Goal: Check status: Check status

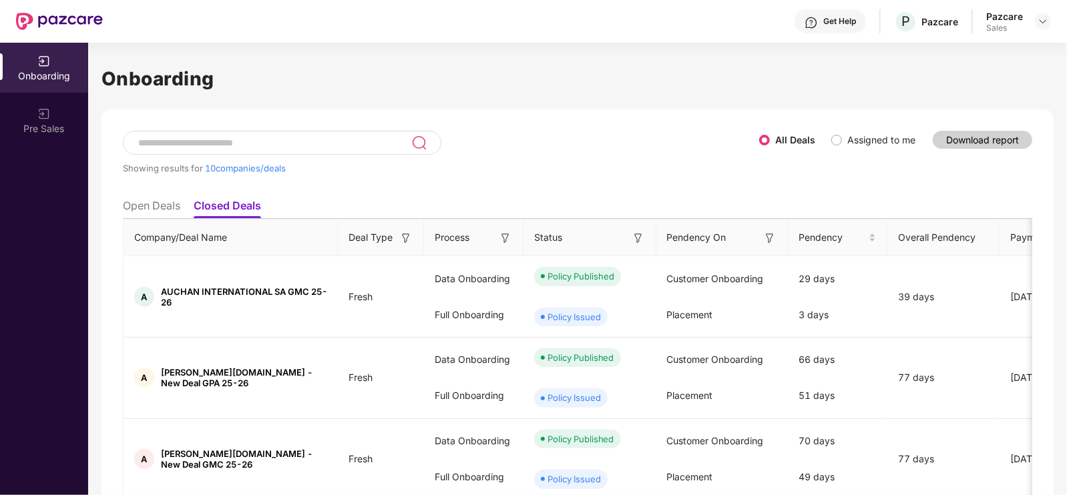
scroll to position [47, 0]
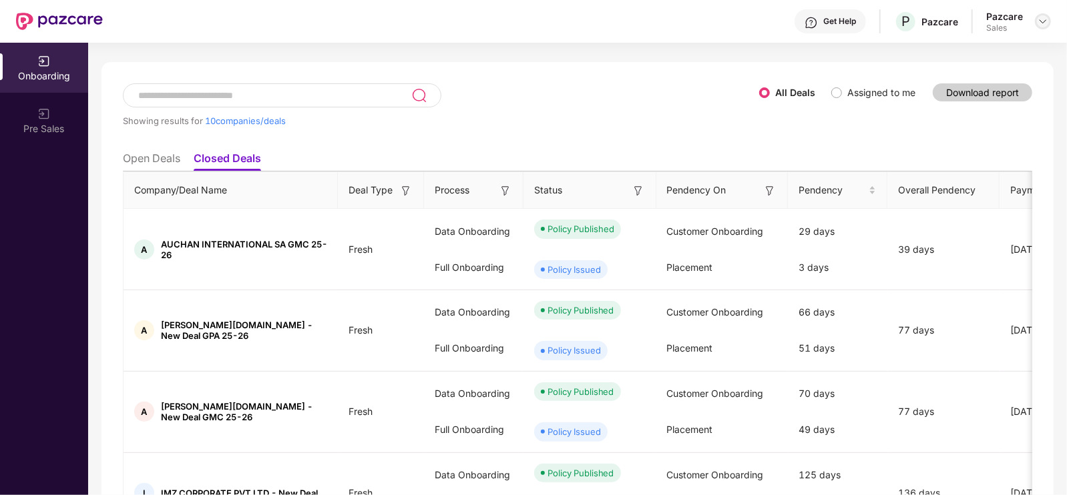
click at [1042, 26] on img at bounding box center [1043, 21] width 11 height 11
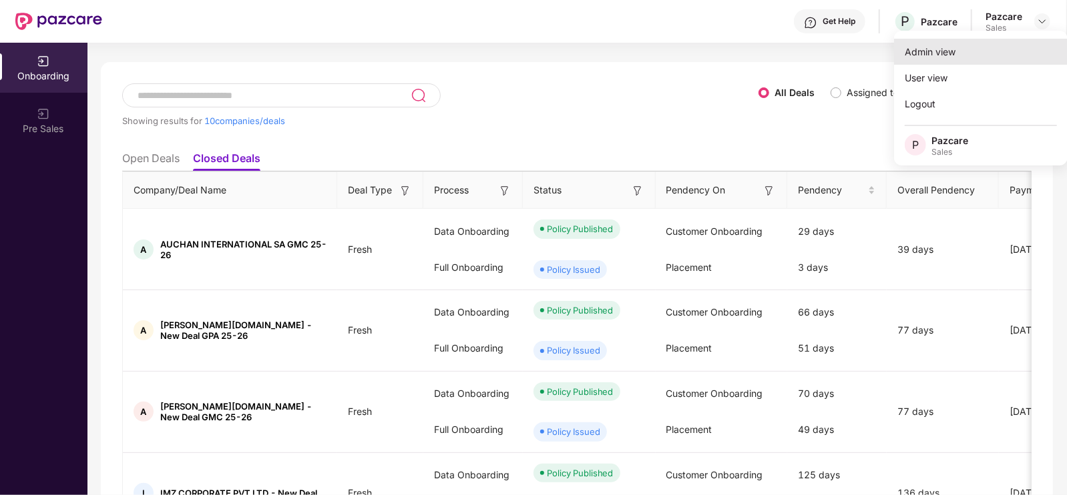
click at [941, 47] on div "Admin view" at bounding box center [981, 52] width 174 height 26
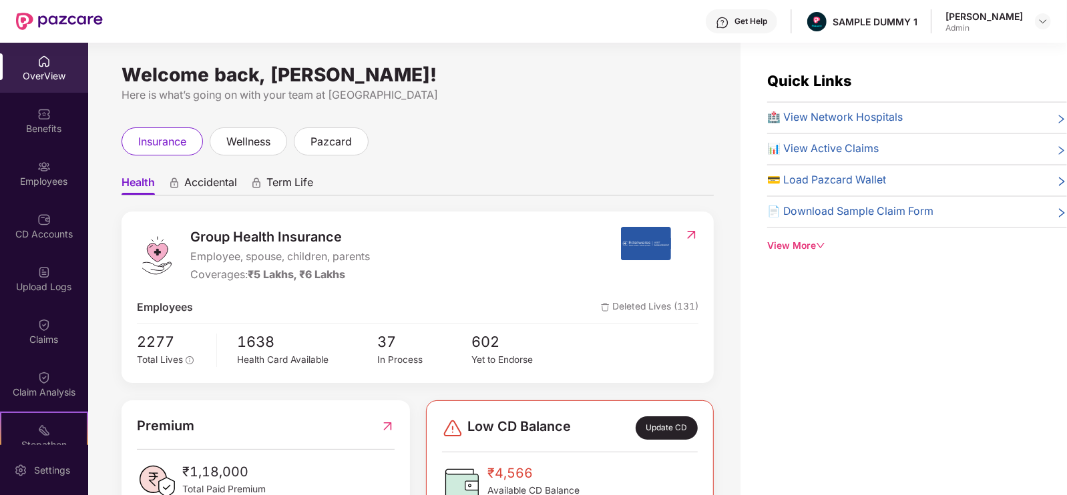
click at [48, 61] on img at bounding box center [43, 61] width 13 height 13
click at [9, 105] on div "Benefits" at bounding box center [44, 120] width 88 height 50
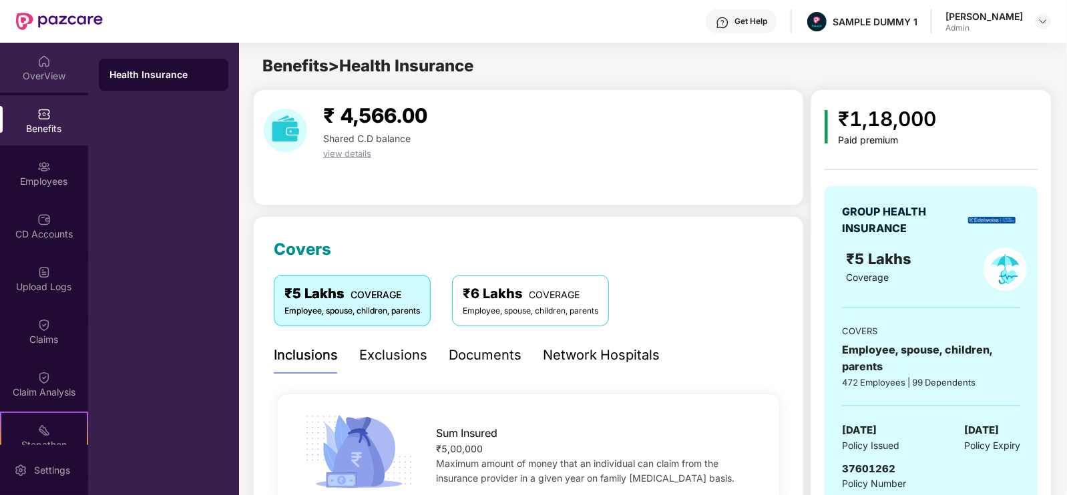
click at [37, 53] on div at bounding box center [43, 59] width 13 height 13
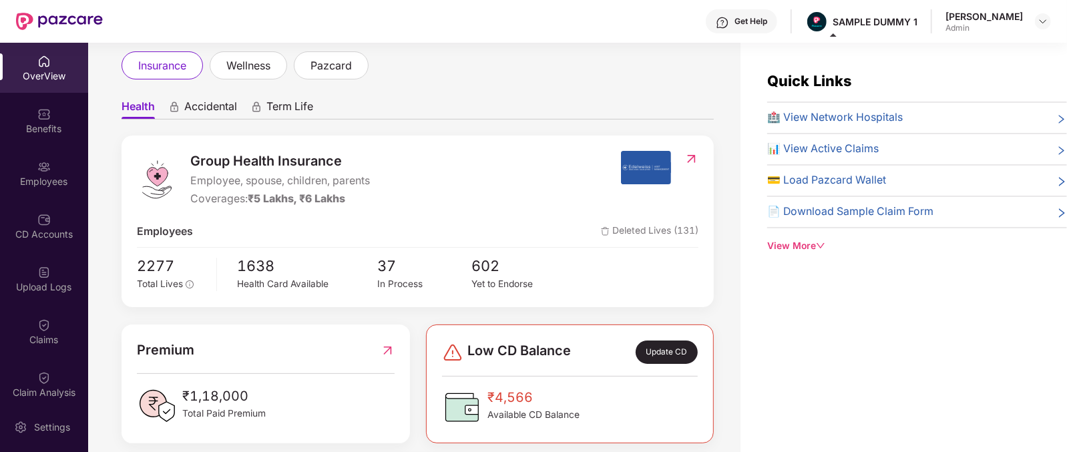
scroll to position [79, 0]
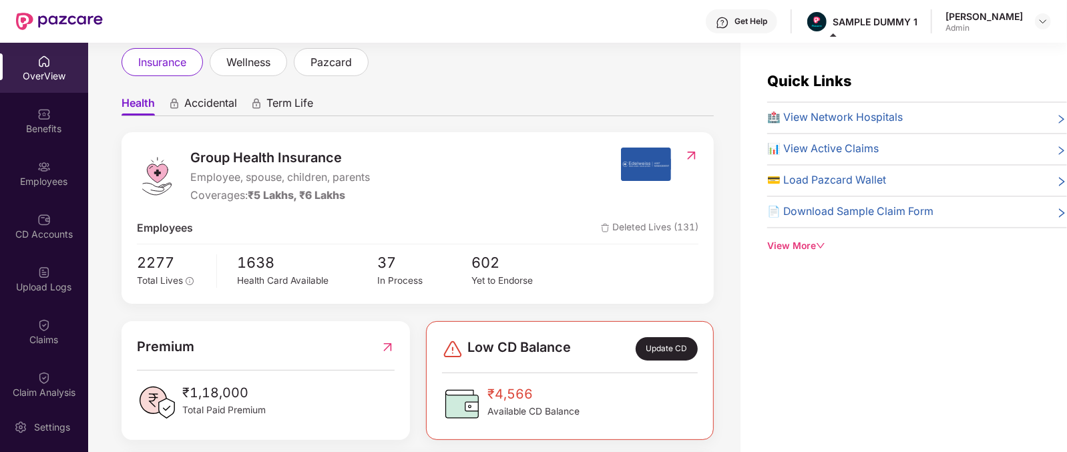
click at [197, 160] on span "Group Health Insurance" at bounding box center [280, 158] width 180 height 21
click at [204, 103] on span "Accidental" at bounding box center [210, 105] width 53 height 19
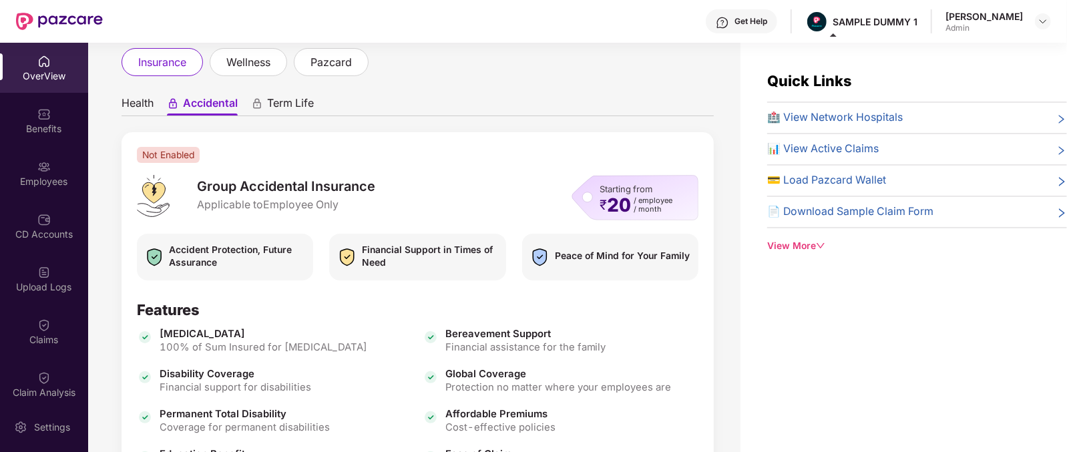
click at [305, 98] on span "Term Life" at bounding box center [290, 105] width 47 height 19
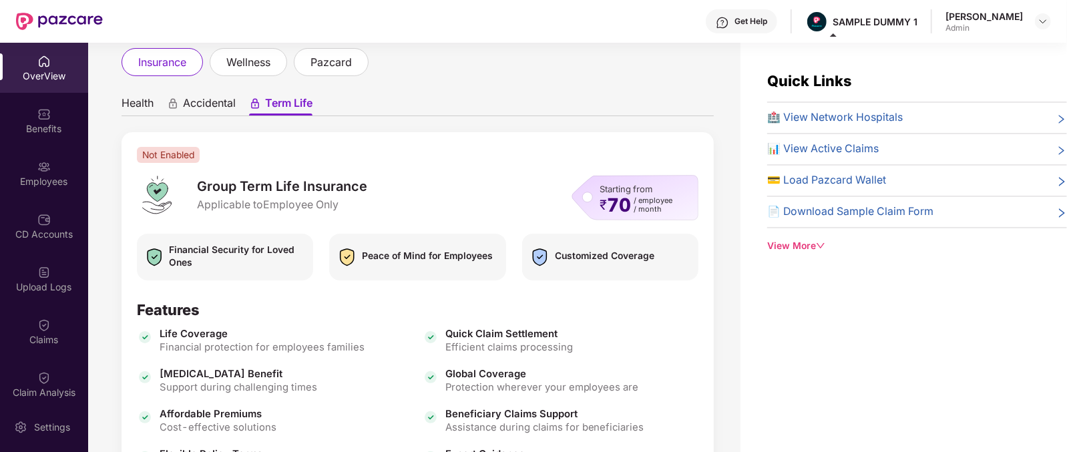
click at [138, 103] on span "Health" at bounding box center [138, 105] width 32 height 19
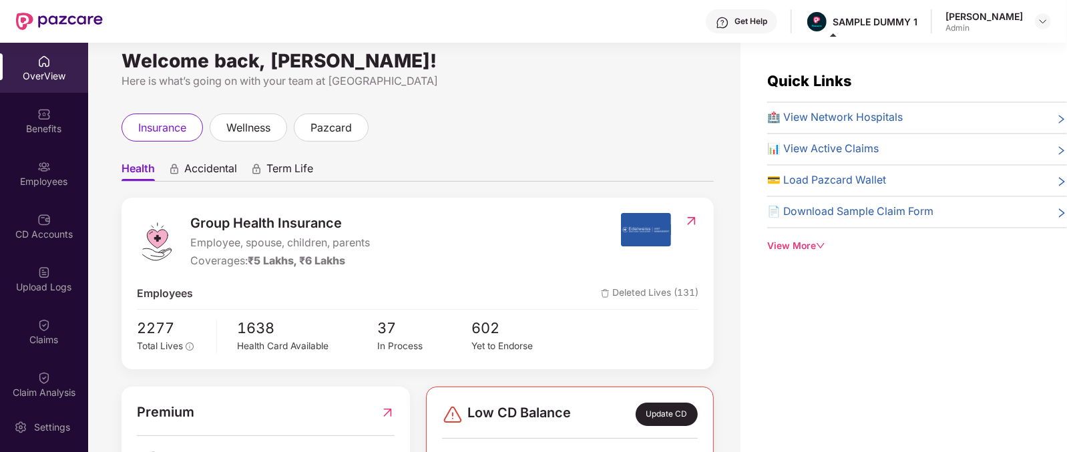
scroll to position [14, 0]
click at [129, 166] on span "Health" at bounding box center [138, 171] width 33 height 19
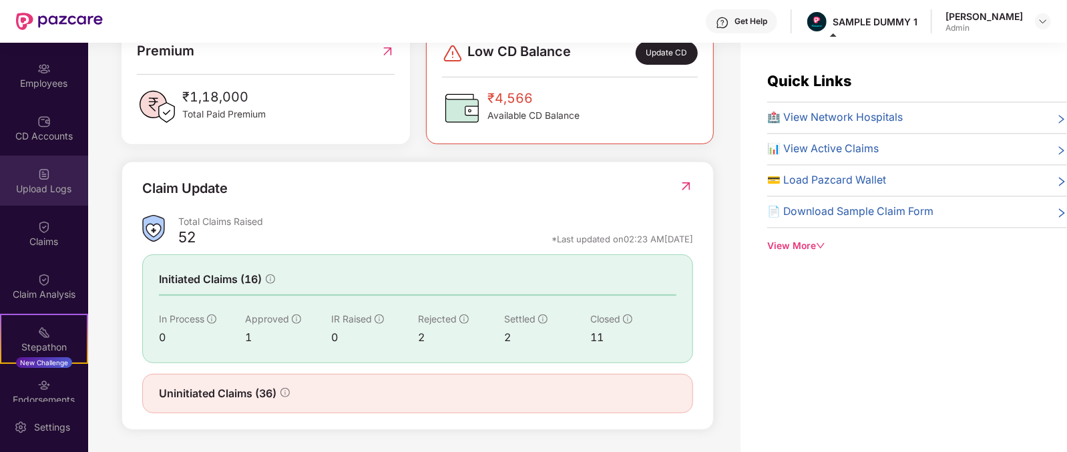
scroll to position [0, 0]
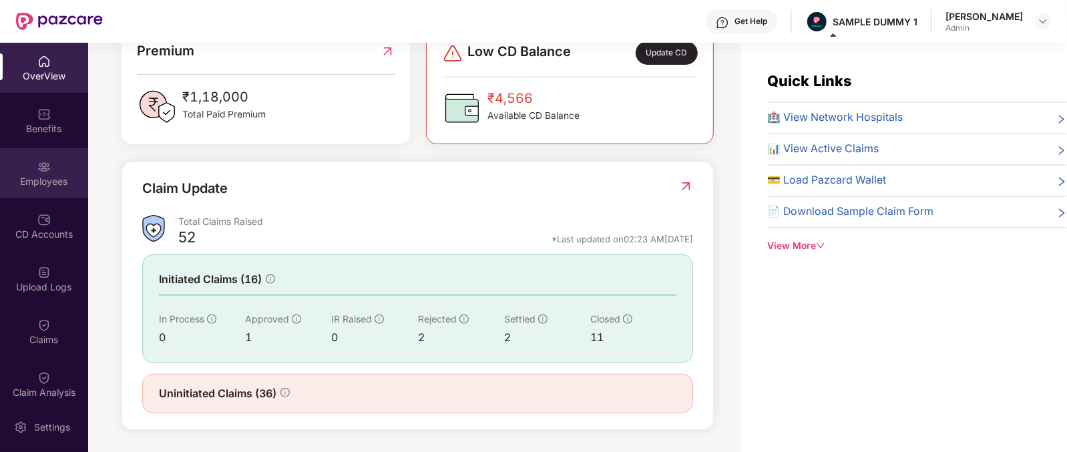
click at [48, 161] on img at bounding box center [43, 166] width 13 height 13
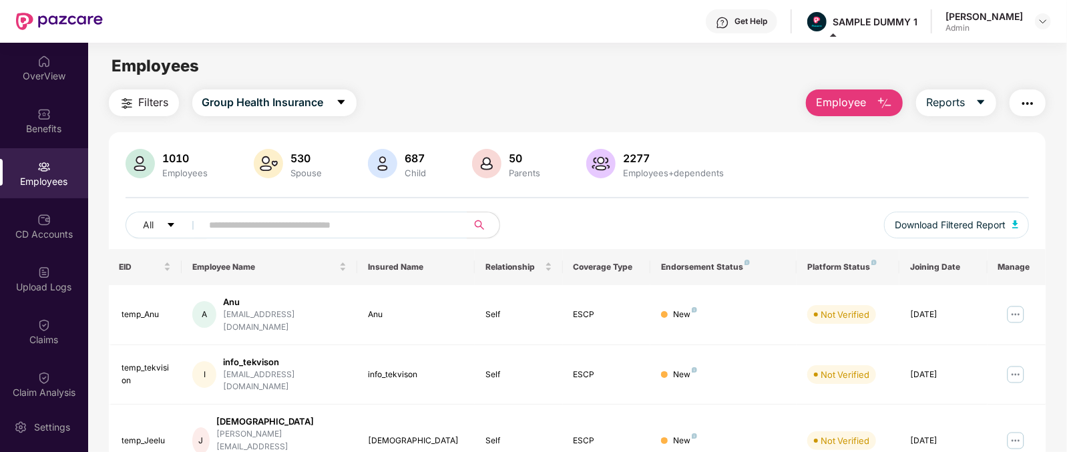
click at [845, 112] on button "Employee" at bounding box center [854, 102] width 97 height 27
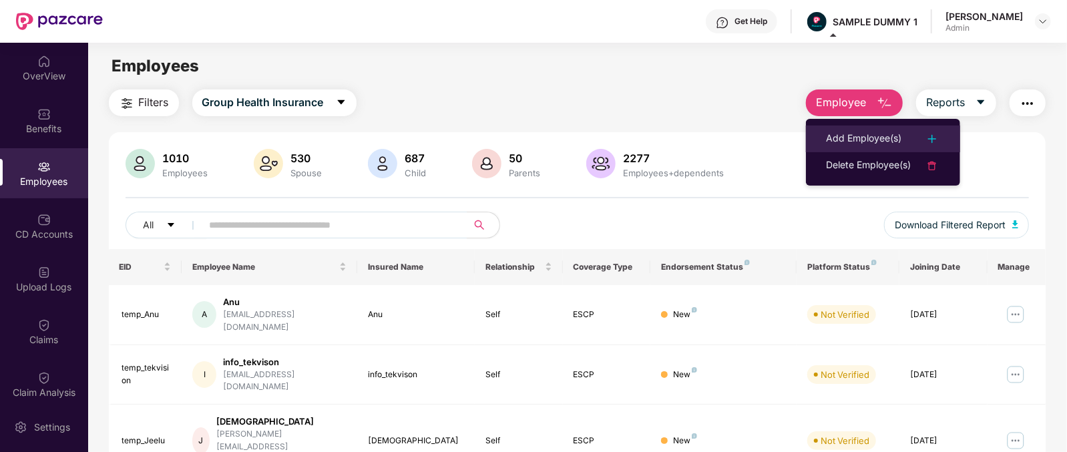
click at [850, 143] on div "Add Employee(s)" at bounding box center [863, 139] width 75 height 16
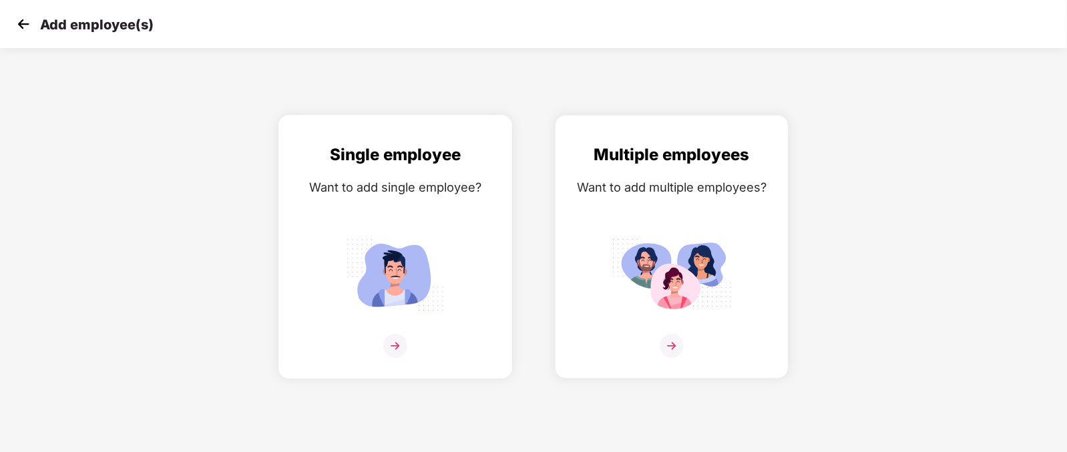
click at [391, 358] on img at bounding box center [395, 346] width 24 height 24
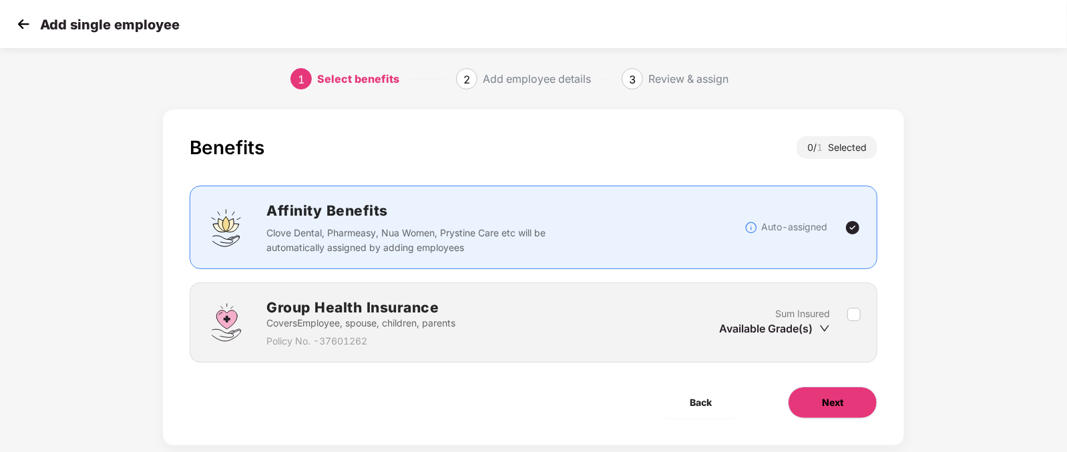
click at [824, 397] on span "Next" at bounding box center [832, 402] width 21 height 15
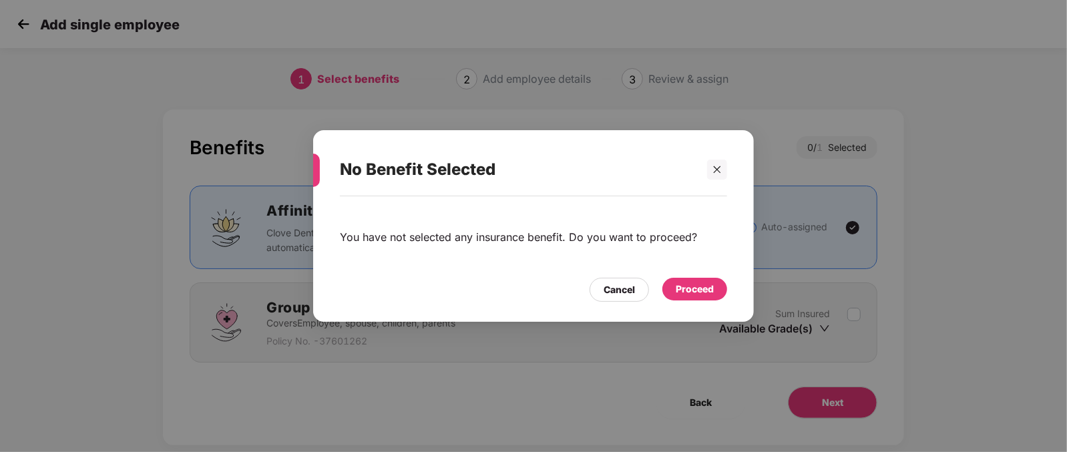
click at [678, 286] on div "Proceed" at bounding box center [695, 289] width 38 height 15
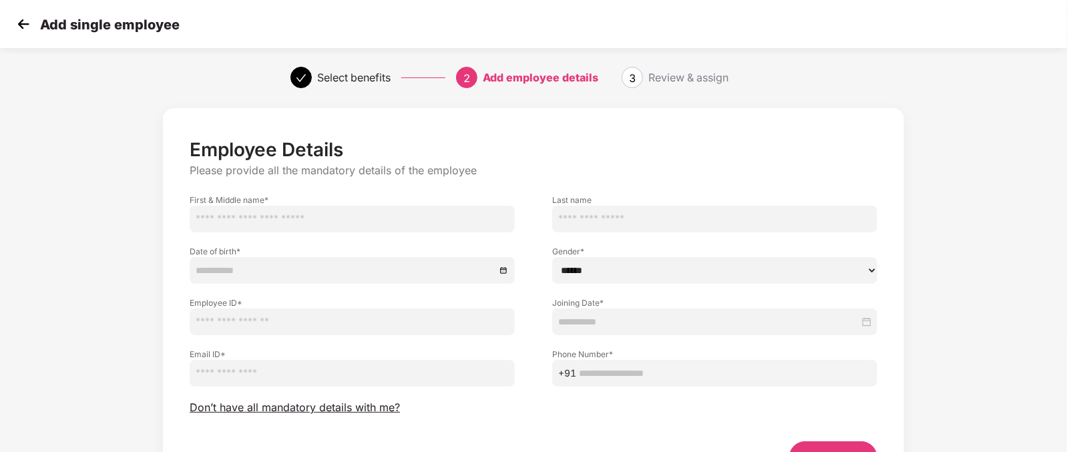
scroll to position [76, 0]
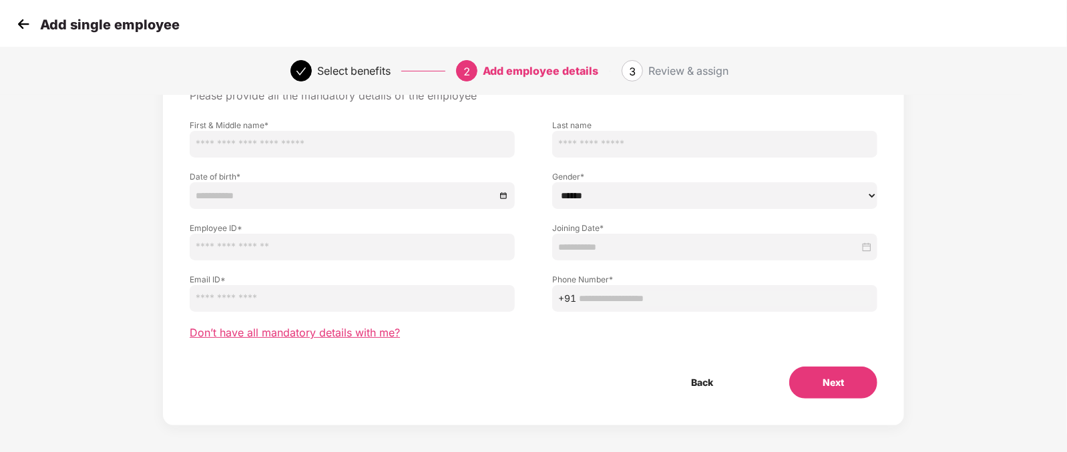
click at [359, 334] on span "Don’t have all mandatory details with me?" at bounding box center [295, 333] width 210 height 14
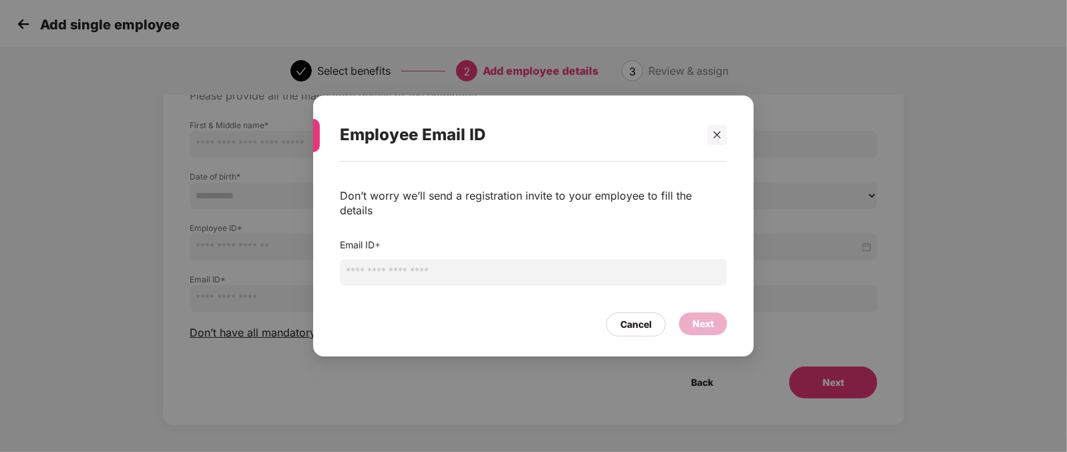
click at [417, 264] on input "email" at bounding box center [533, 272] width 387 height 27
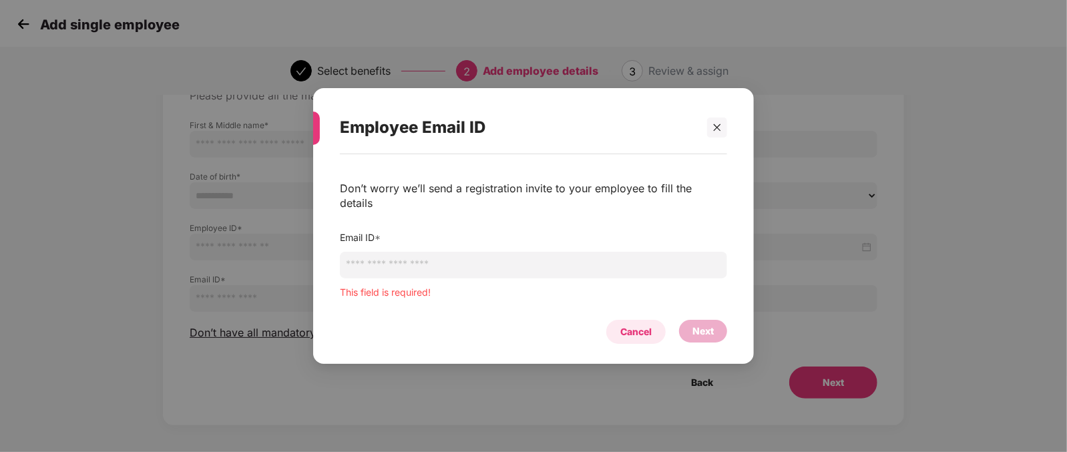
click at [633, 325] on div "Cancel" at bounding box center [635, 332] width 31 height 15
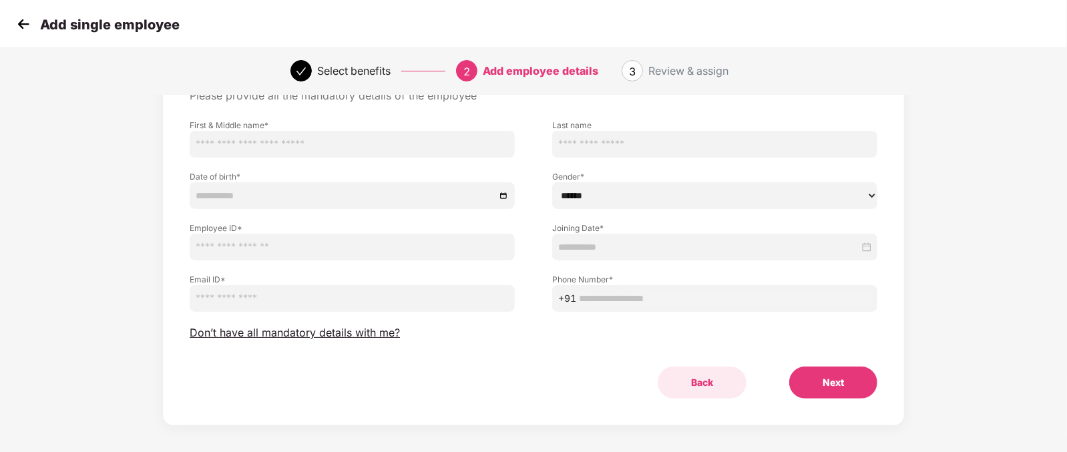
click at [698, 386] on button "Back" at bounding box center [702, 383] width 89 height 32
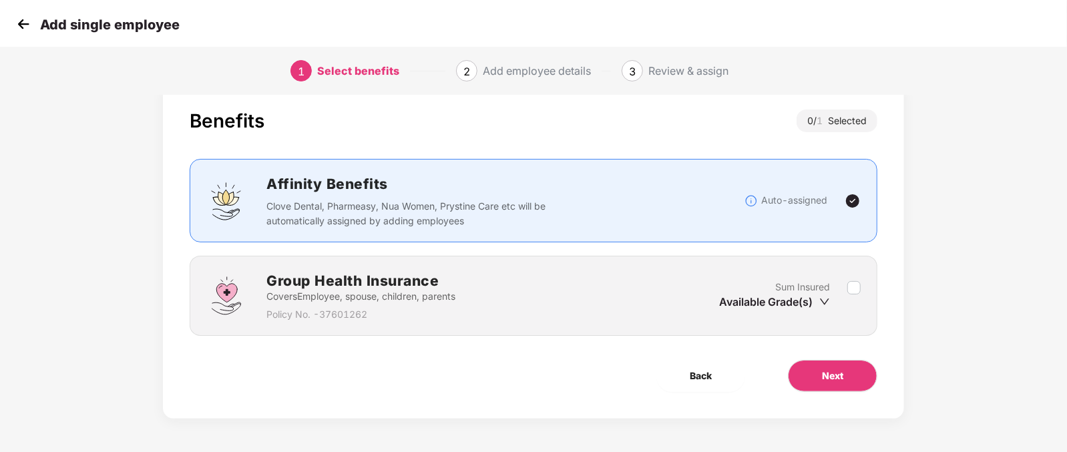
scroll to position [27, 0]
click at [708, 372] on span "Back" at bounding box center [701, 376] width 22 height 15
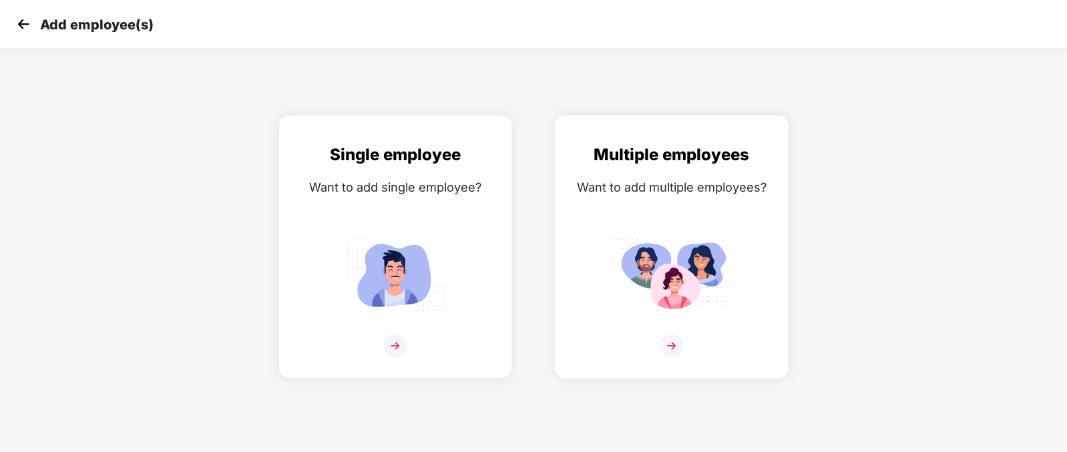
click at [670, 358] on img at bounding box center [672, 346] width 24 height 24
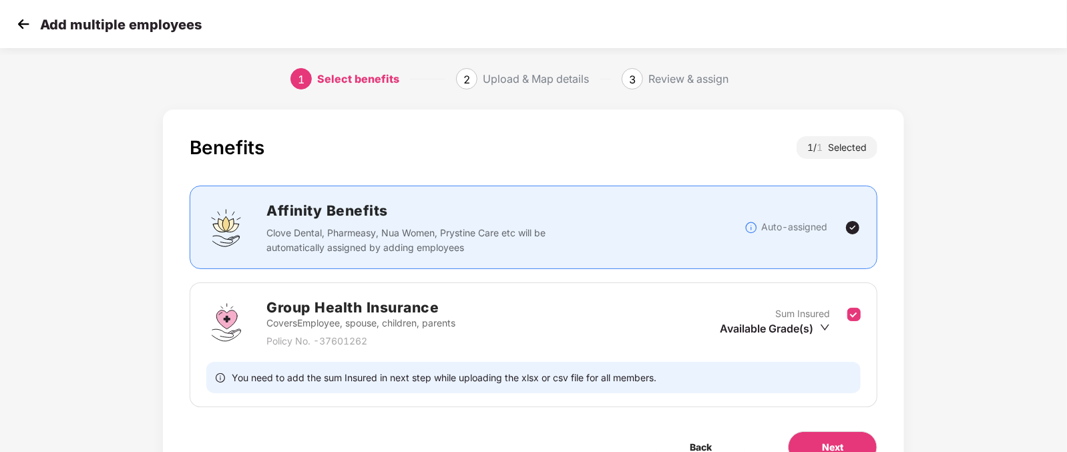
scroll to position [71, 0]
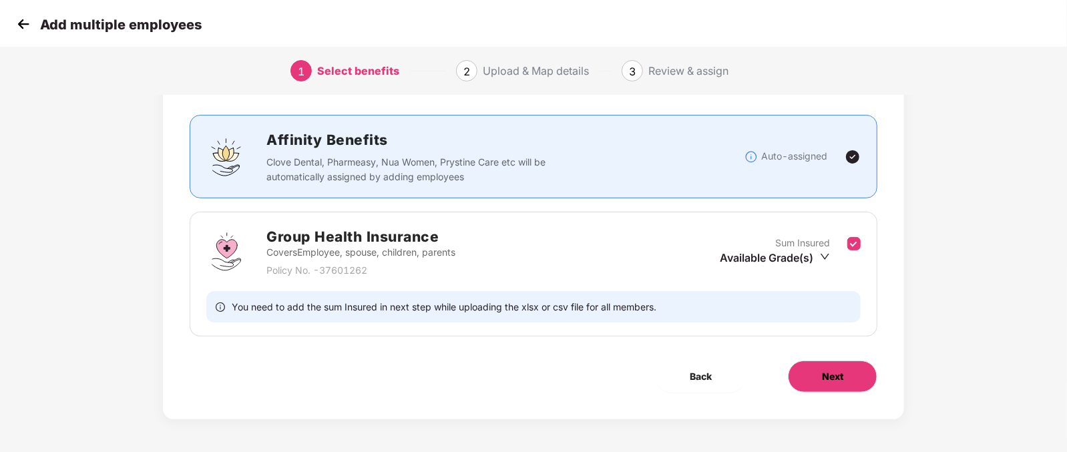
click at [811, 376] on button "Next" at bounding box center [832, 377] width 89 height 32
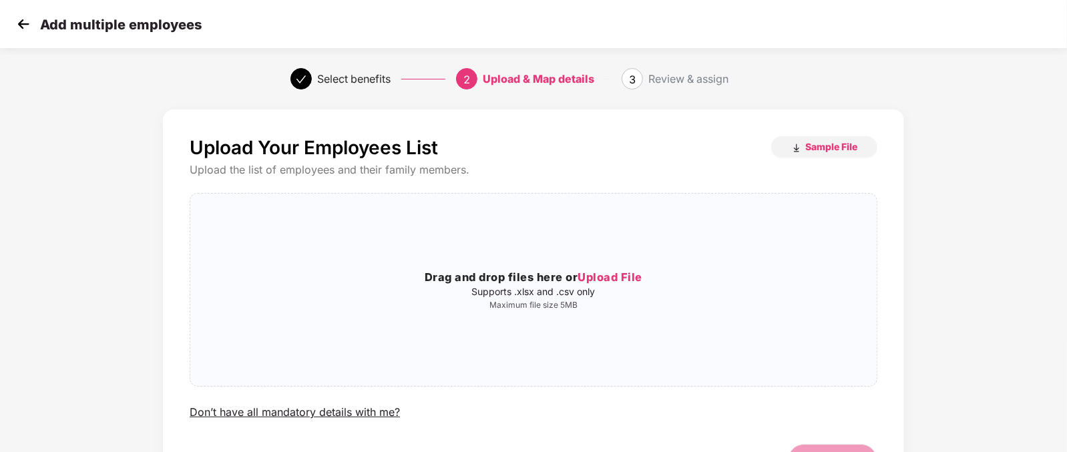
scroll to position [79, 0]
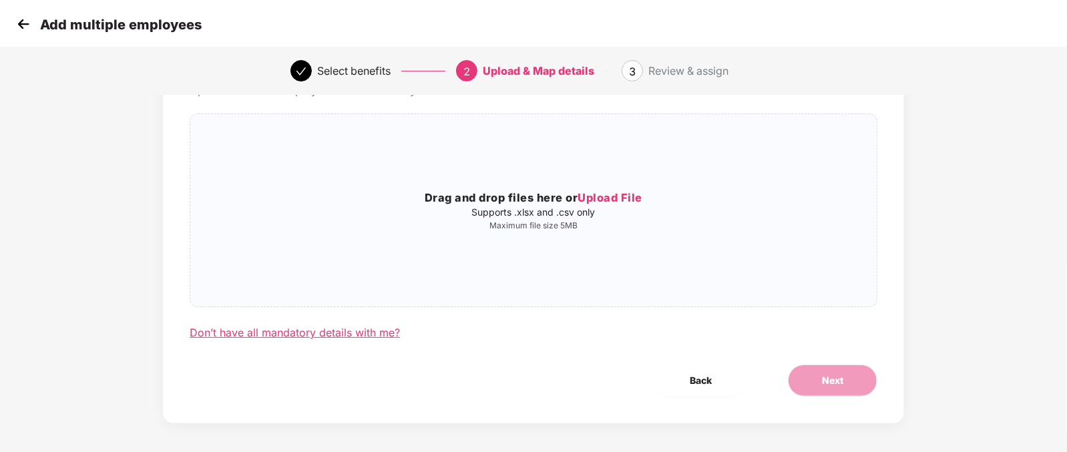
click at [306, 328] on div "Don’t have all mandatory details with me?" at bounding box center [295, 333] width 210 height 14
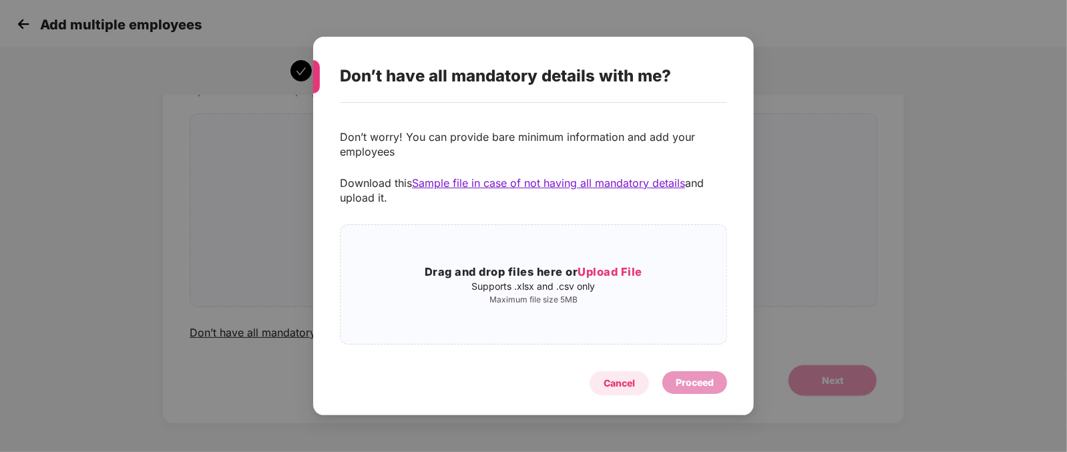
click at [616, 389] on div "Cancel" at bounding box center [619, 383] width 31 height 15
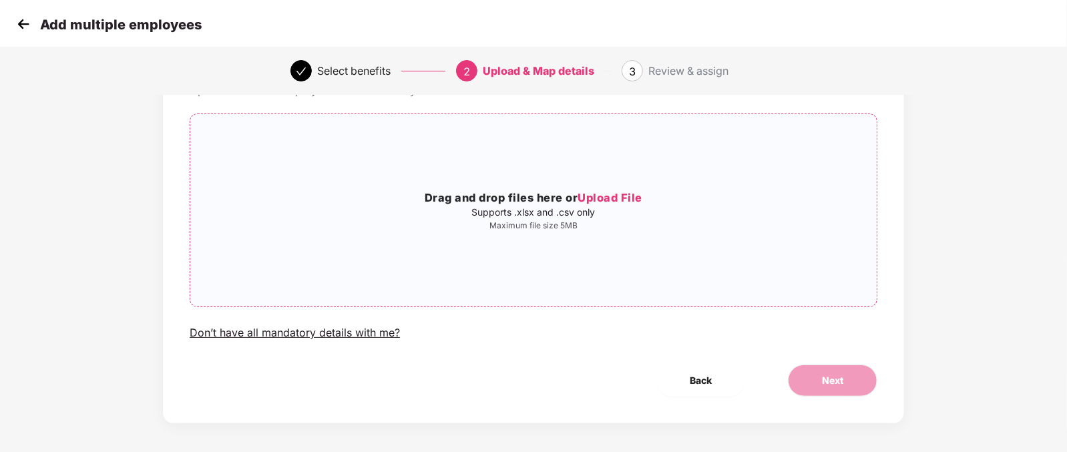
scroll to position [43, 0]
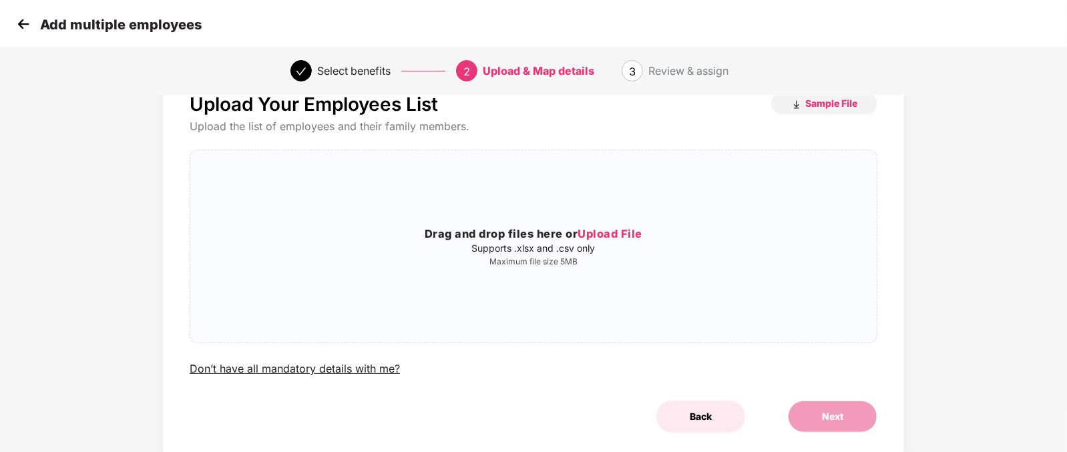
click at [694, 425] on button "Back" at bounding box center [700, 417] width 89 height 32
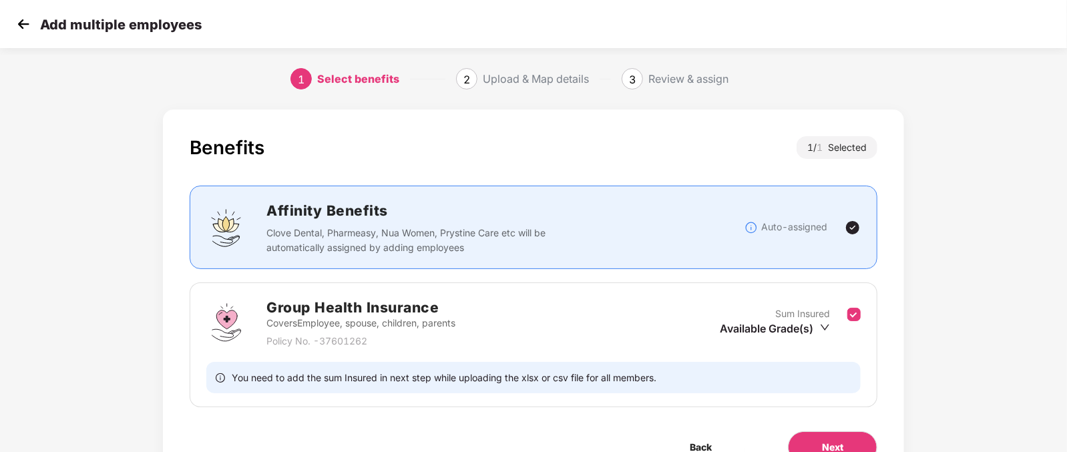
scroll to position [71, 0]
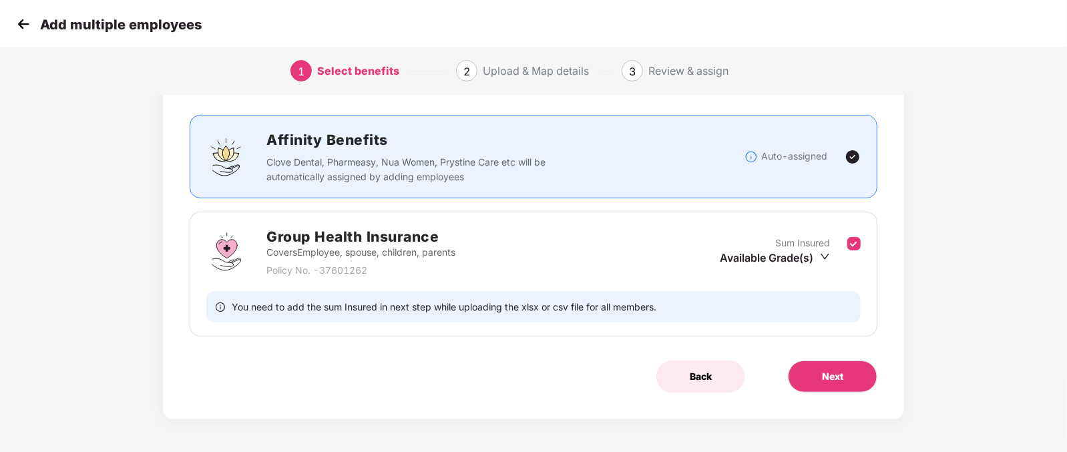
click at [710, 376] on span "Back" at bounding box center [701, 376] width 22 height 15
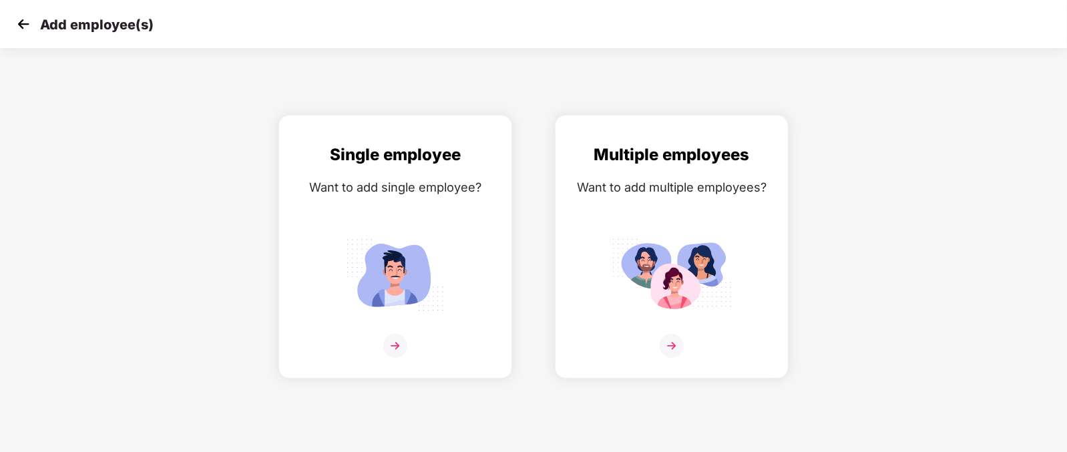
click at [17, 25] on img at bounding box center [23, 24] width 20 height 20
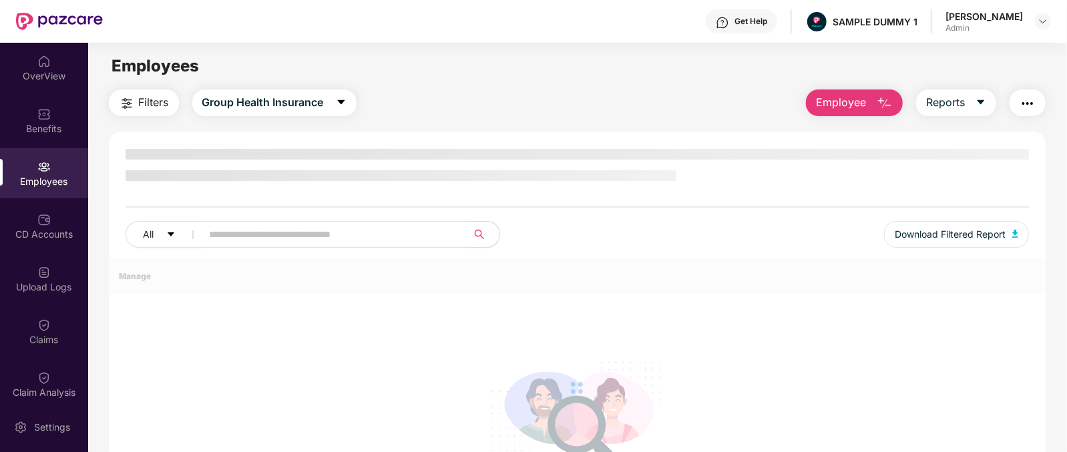
click at [860, 94] on span "Employee" at bounding box center [841, 102] width 50 height 17
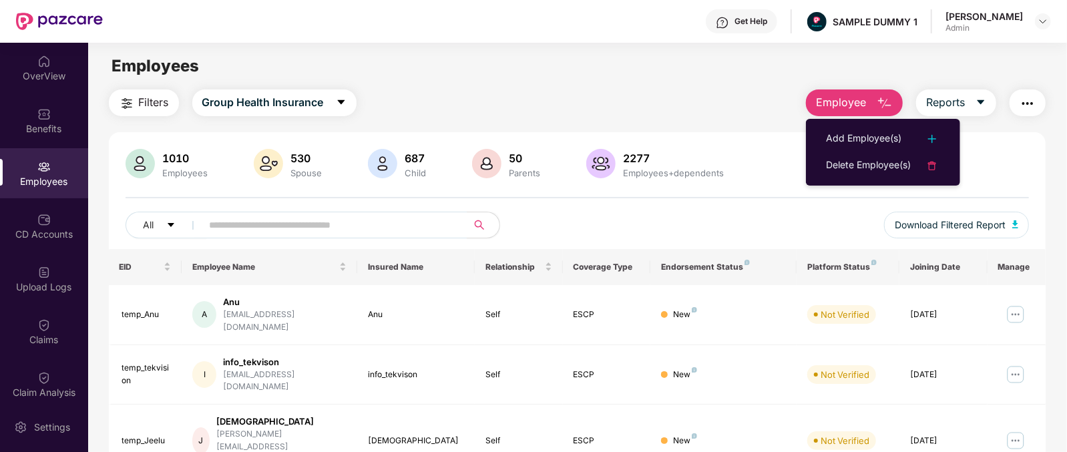
click at [753, 47] on main "Employees Filters Group Health Insurance Employee Reports 1010 Employees 530 Sp…" at bounding box center [577, 269] width 978 height 452
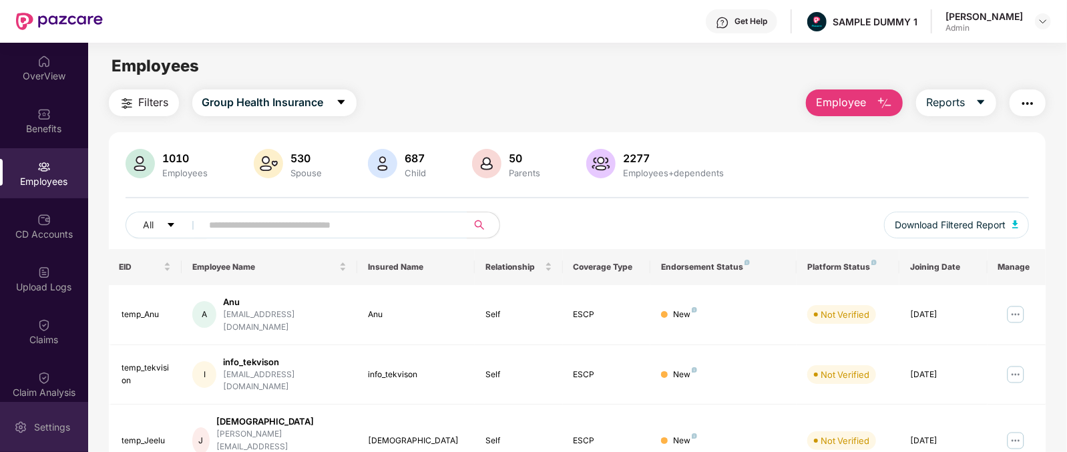
click at [33, 429] on div "Settings" at bounding box center [52, 427] width 44 height 13
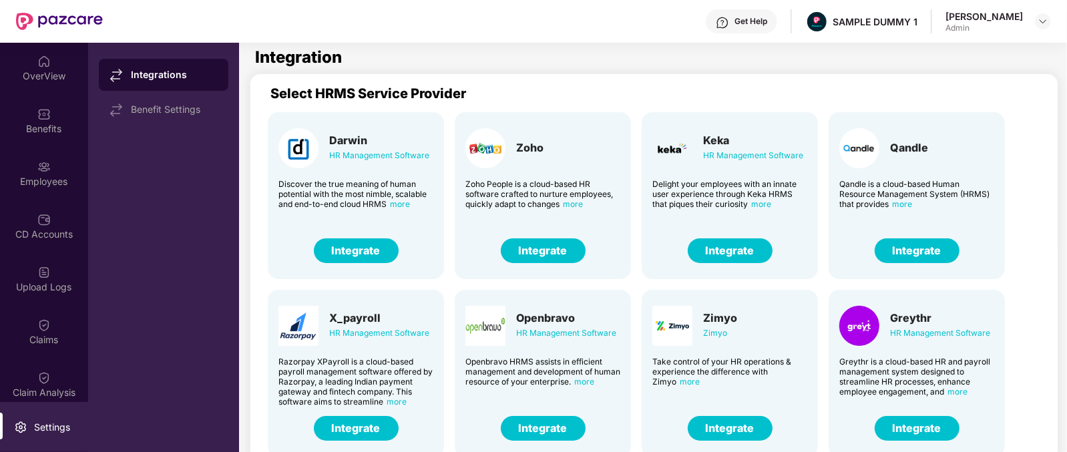
click at [693, 140] on div "Keka HR Management Software" at bounding box center [729, 148] width 155 height 40
click at [722, 141] on div "Keka" at bounding box center [753, 140] width 100 height 13
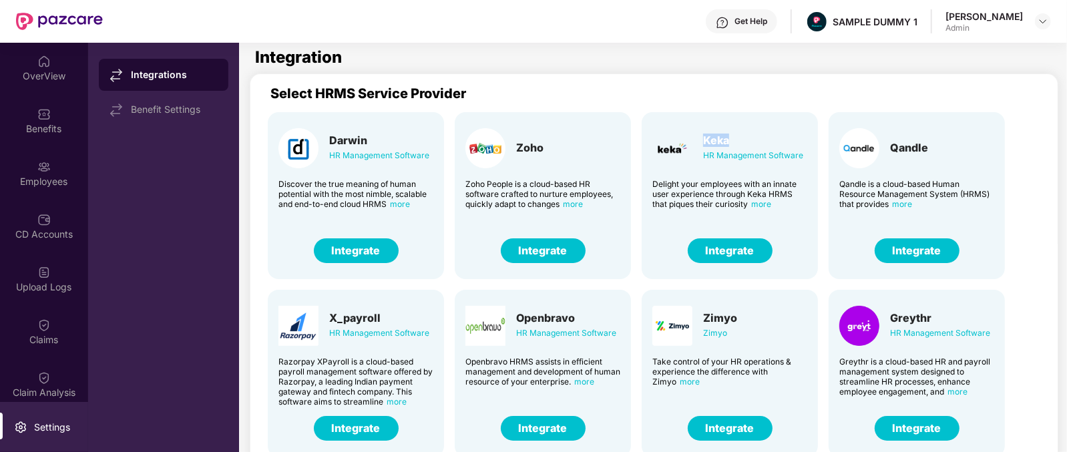
click at [722, 141] on div "Keka" at bounding box center [753, 140] width 100 height 13
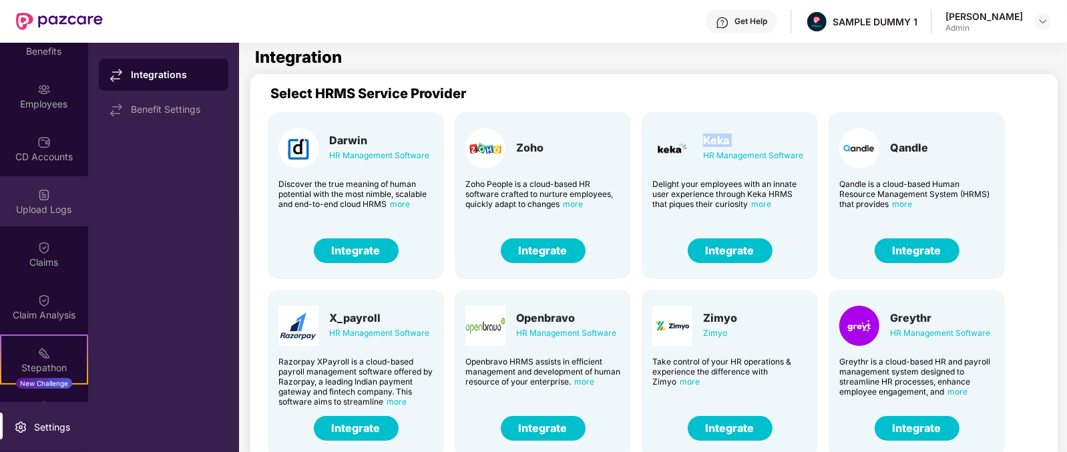
scroll to position [81, 0]
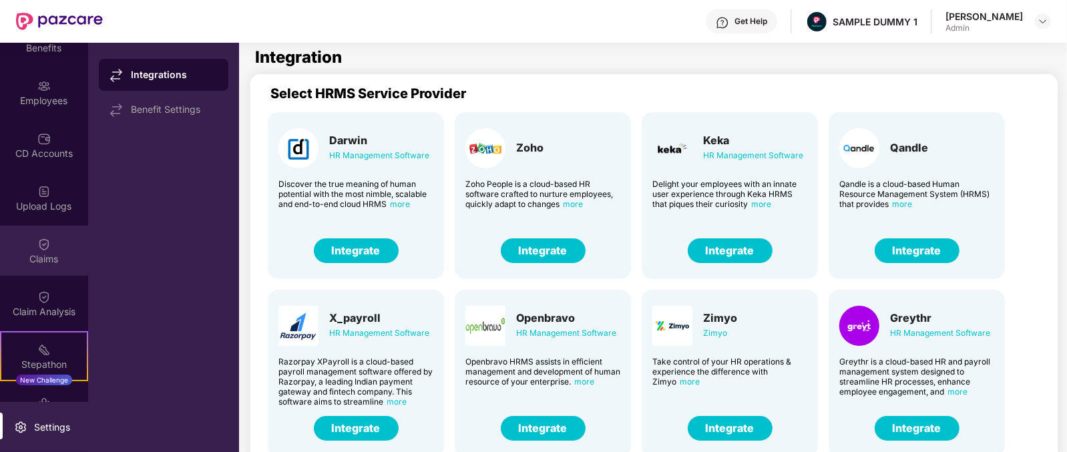
click at [45, 252] on div "Claims" at bounding box center [44, 258] width 88 height 13
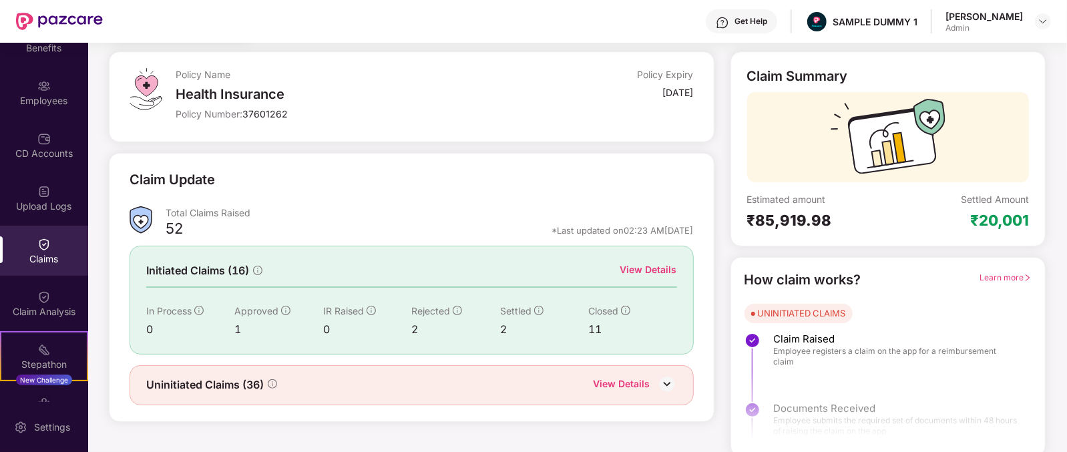
scroll to position [70, 0]
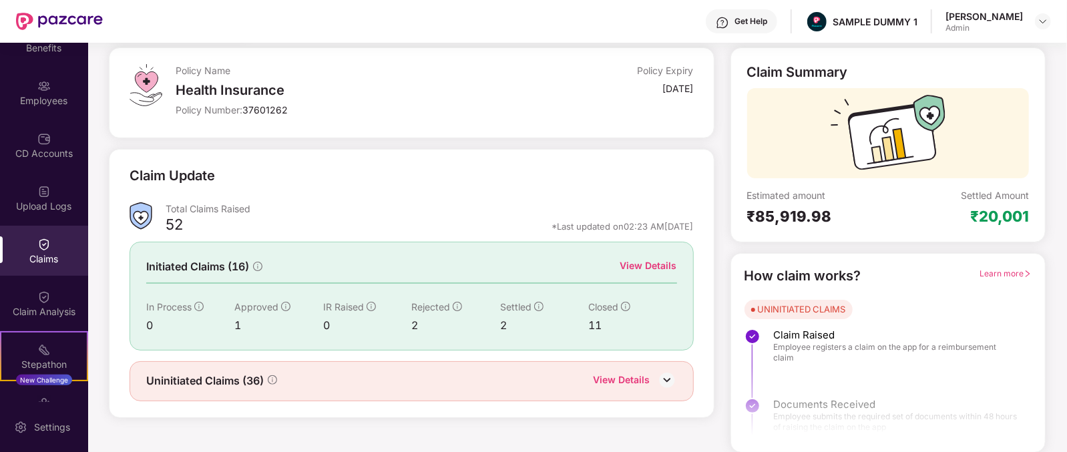
click at [647, 263] on div "View Details" at bounding box center [648, 265] width 57 height 15
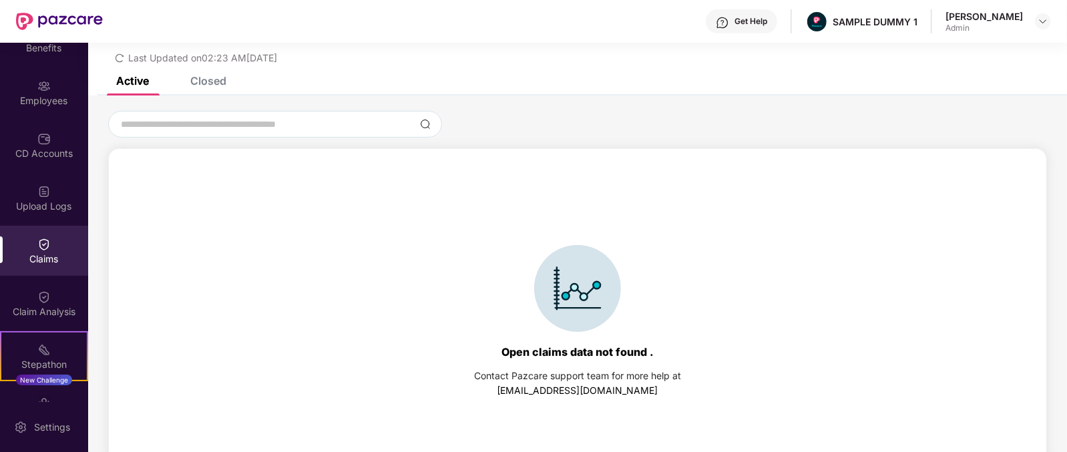
scroll to position [57, 0]
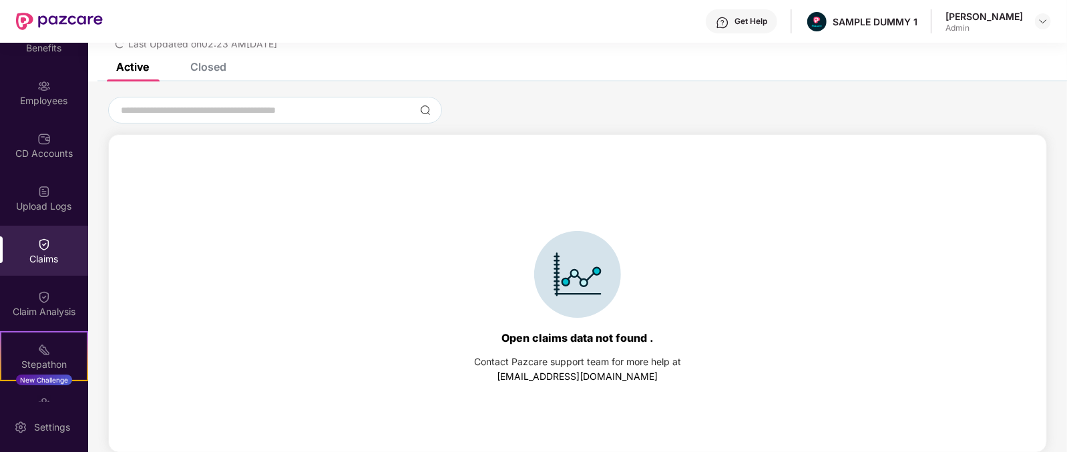
click at [210, 75] on div "Closed" at bounding box center [198, 66] width 56 height 29
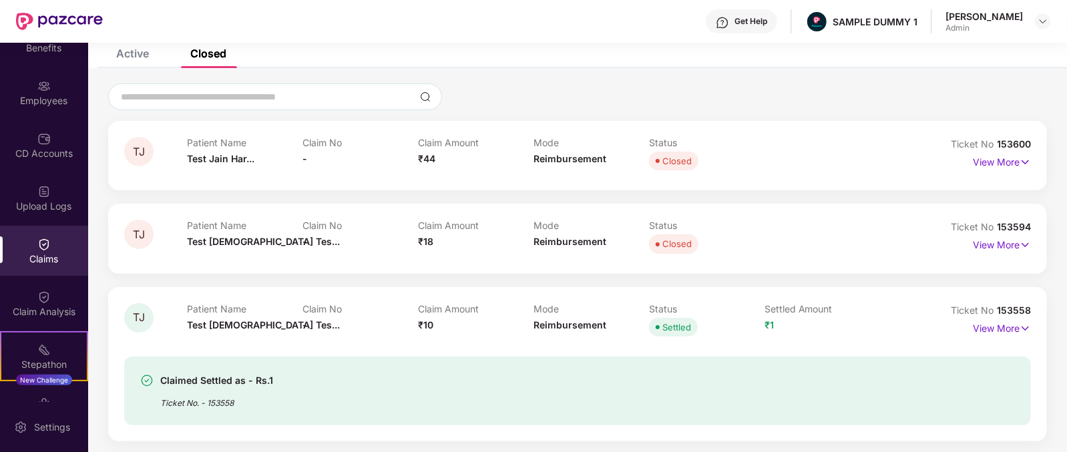
scroll to position [0, 0]
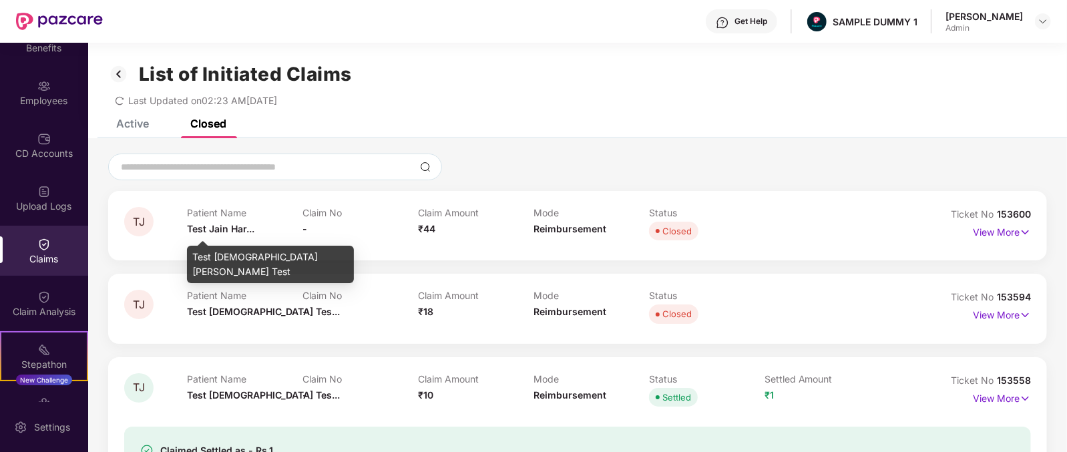
click at [220, 228] on span "Test Jain Har..." at bounding box center [220, 228] width 67 height 11
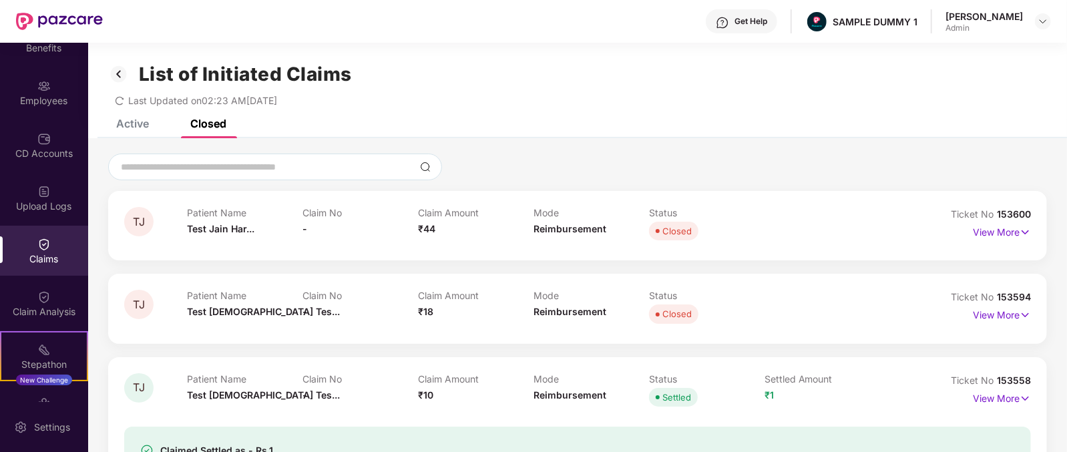
click at [430, 225] on span "₹44" at bounding box center [426, 228] width 17 height 11
click at [542, 226] on span "Reimbursement" at bounding box center [569, 228] width 73 height 11
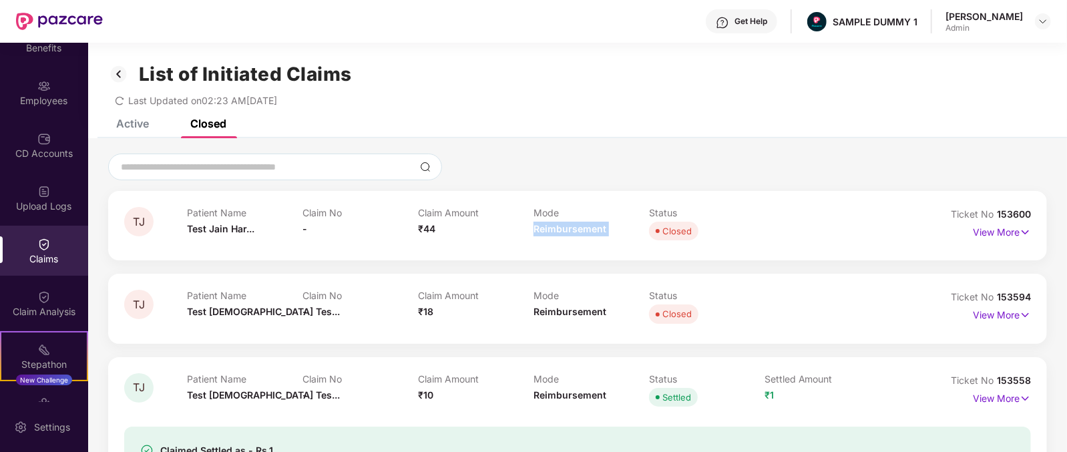
click at [542, 226] on span "Reimbursement" at bounding box center [569, 228] width 73 height 11
click at [1008, 227] on p "View More" at bounding box center [1002, 231] width 58 height 18
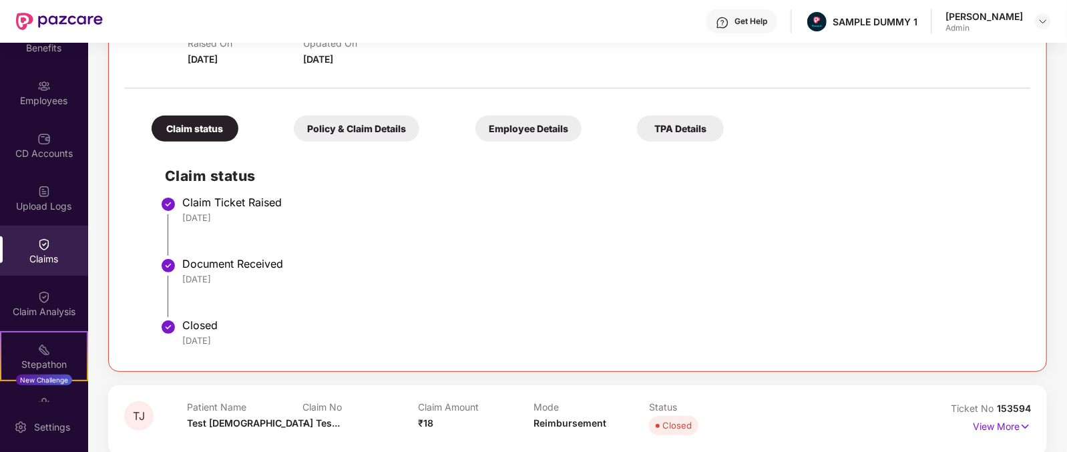
scroll to position [225, 0]
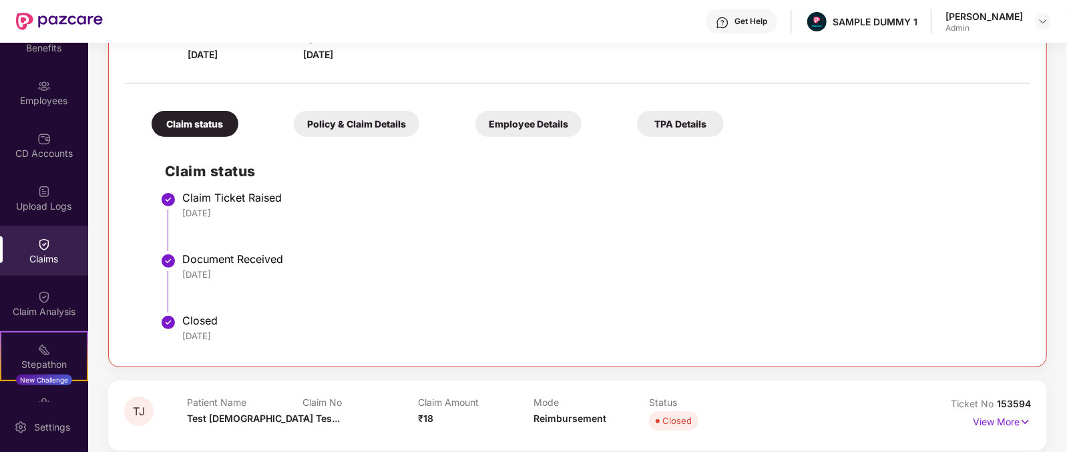
click at [300, 126] on div "Policy & Claim Details" at bounding box center [357, 124] width 126 height 26
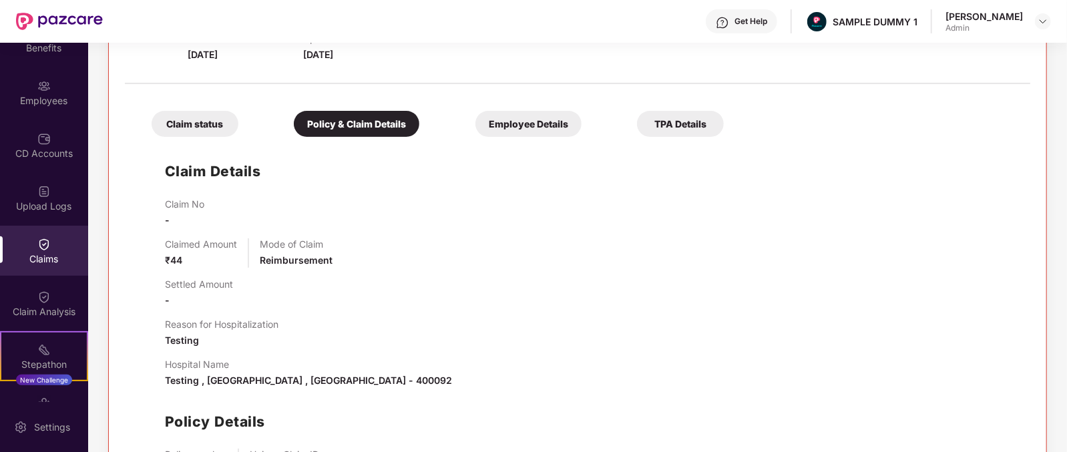
click at [440, 109] on div "Claim status Policy & Claim Details Employee Details TPA Details" at bounding box center [431, 116] width 586 height 39
click at [440, 108] on div "Claim status Policy & Claim Details Employee Details TPA Details" at bounding box center [431, 116] width 586 height 39
click at [475, 122] on div "Employee Details" at bounding box center [528, 124] width 106 height 26
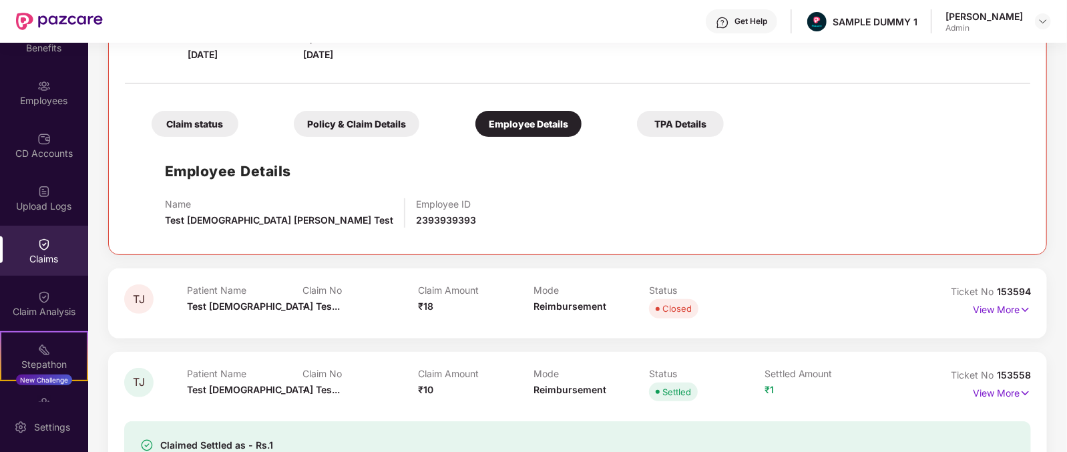
click at [637, 128] on div "TPA Details" at bounding box center [680, 124] width 87 height 26
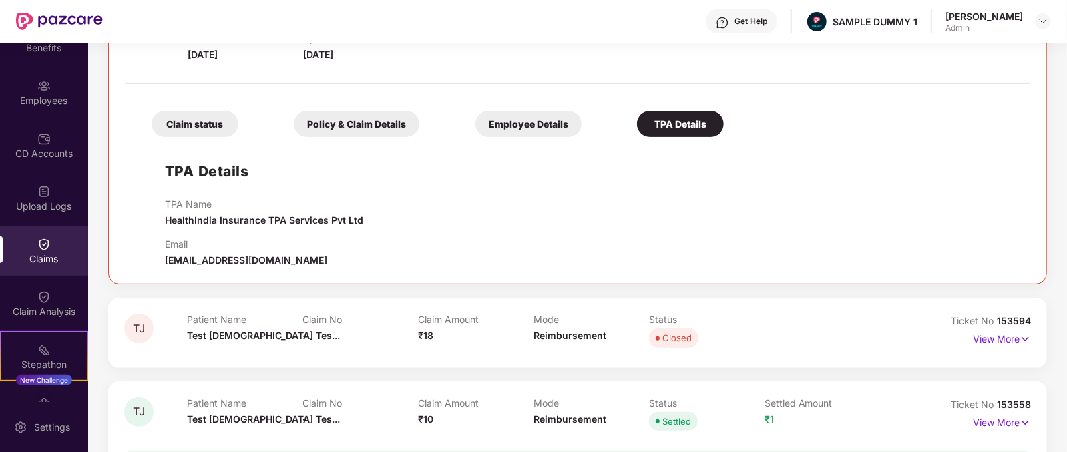
click at [190, 120] on div "Claim status" at bounding box center [195, 124] width 87 height 26
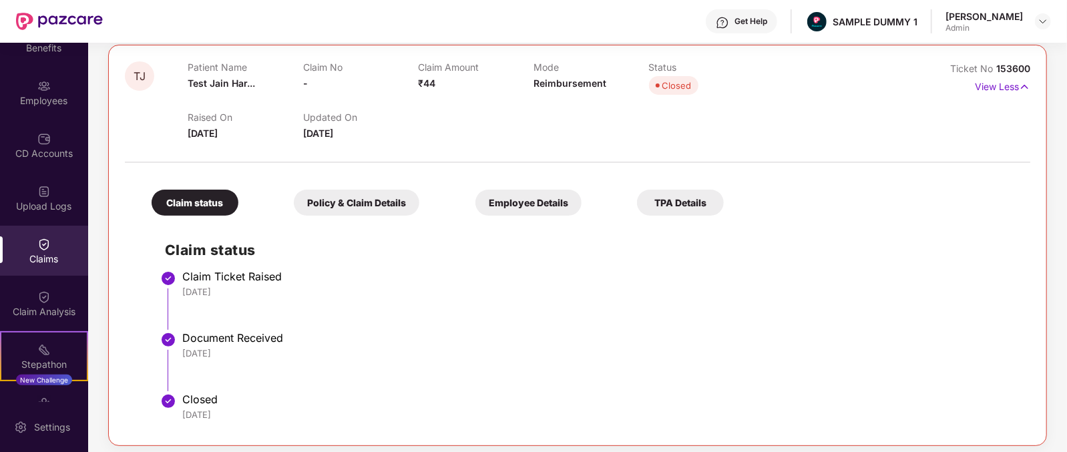
scroll to position [143, 0]
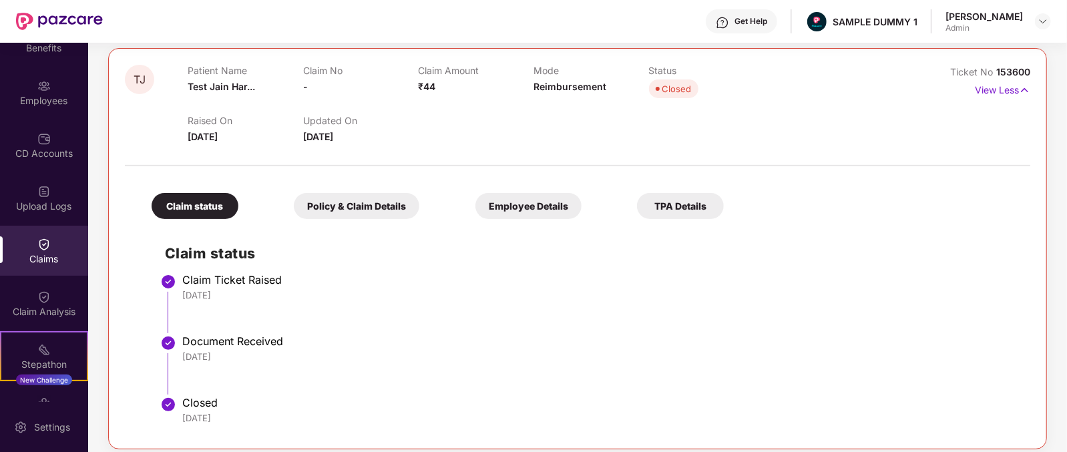
click at [751, 28] on div "Get Help" at bounding box center [741, 21] width 71 height 24
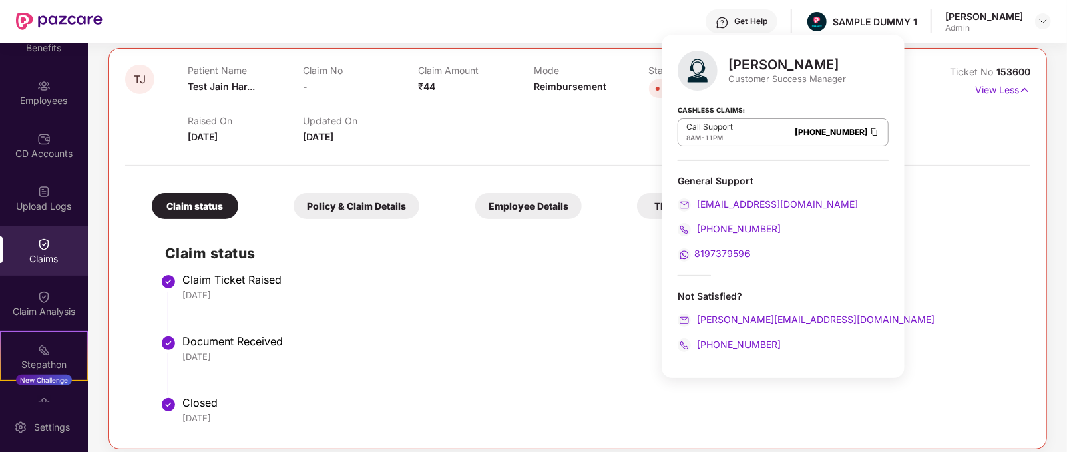
click at [732, 68] on div "Mihir Singh" at bounding box center [787, 65] width 118 height 16
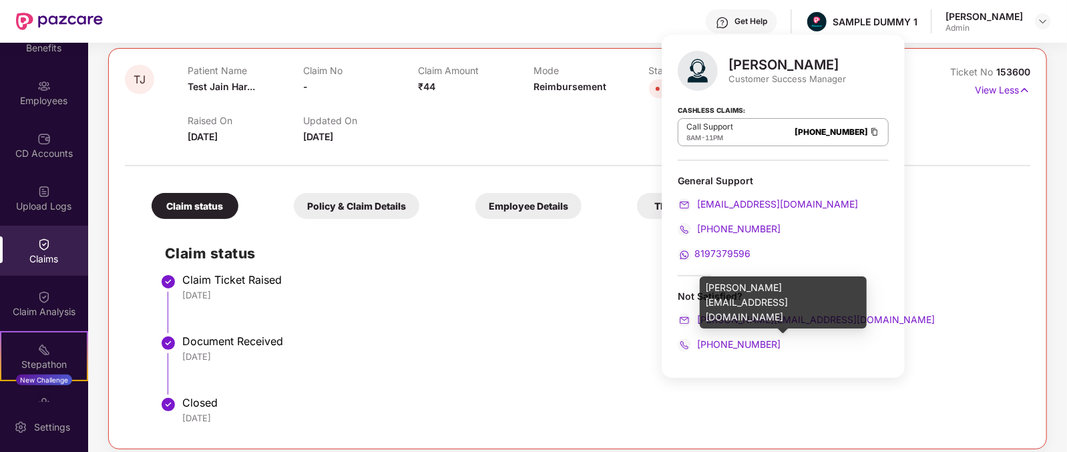
click at [819, 320] on div "mihir+onb@pazcare.com" at bounding box center [783, 319] width 211 height 15
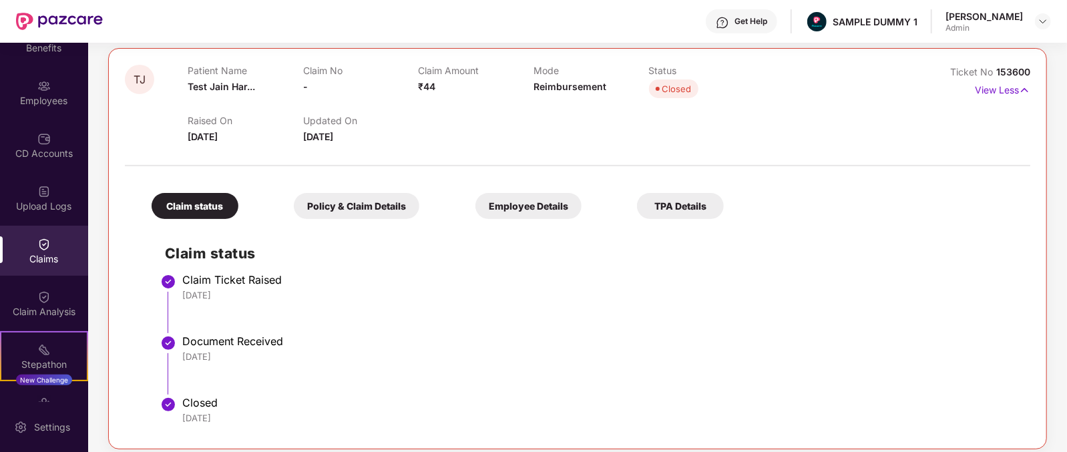
click at [489, 315] on li "Claim Ticket Raised 26 Jun 2025" at bounding box center [591, 308] width 852 height 61
click at [29, 302] on div "Claim Analysis" at bounding box center [44, 303] width 88 height 50
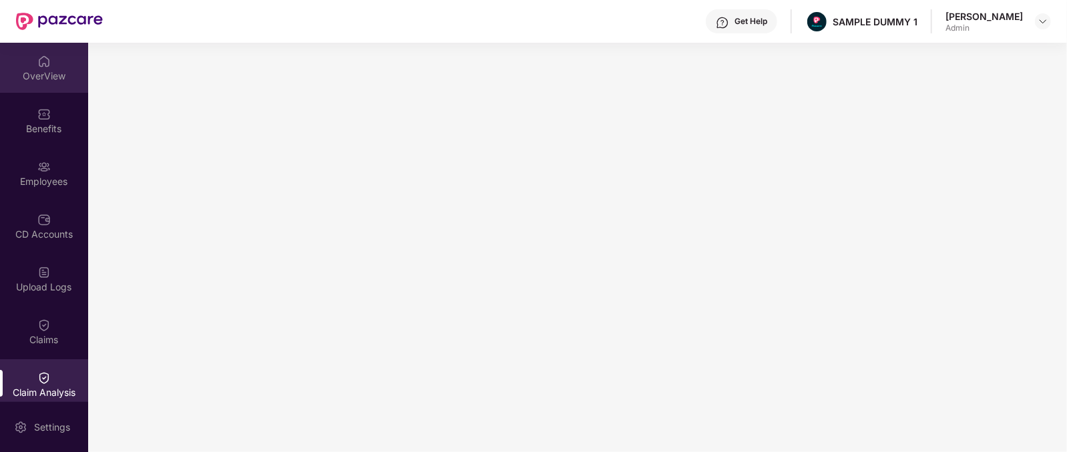
click at [46, 73] on div "OverView" at bounding box center [44, 75] width 88 height 13
